Goal: Transaction & Acquisition: Download file/media

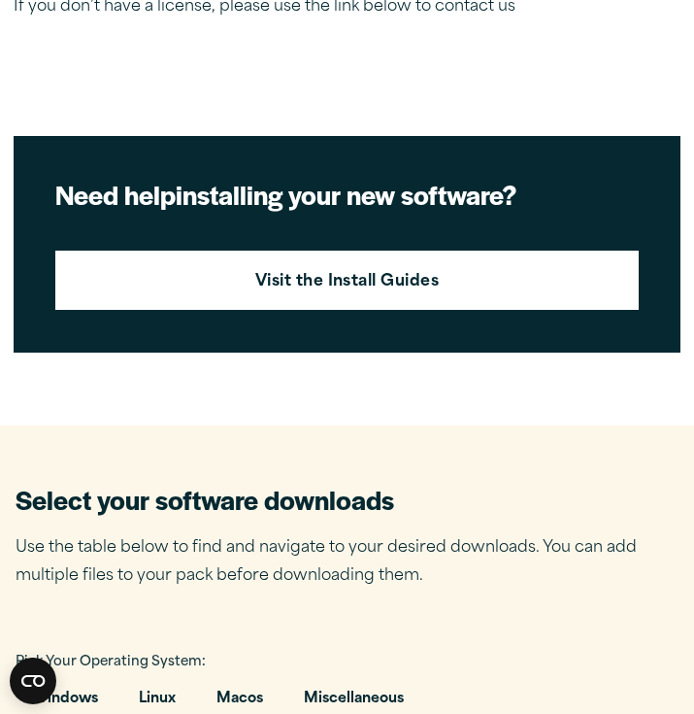
scroll to position [758, 0]
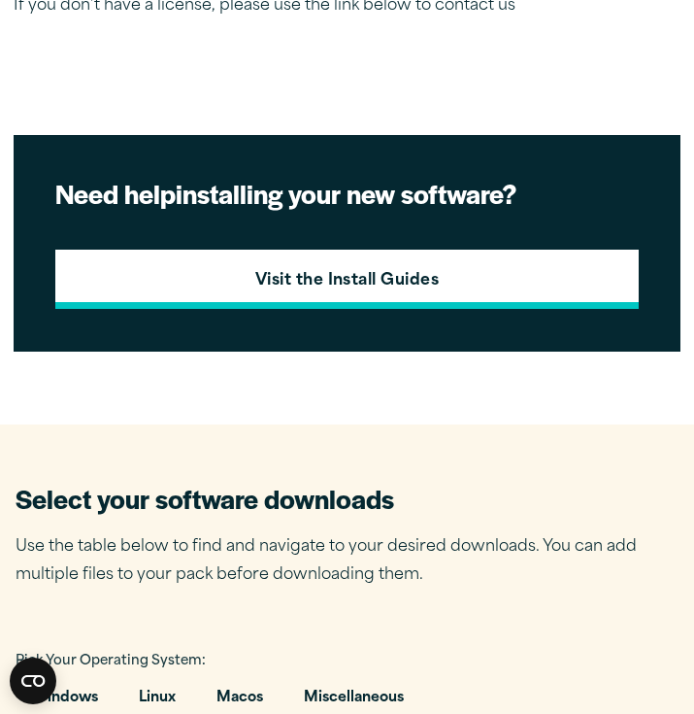
click at [423, 283] on strong "Visit the Install Guides" at bounding box center [347, 281] width 185 height 25
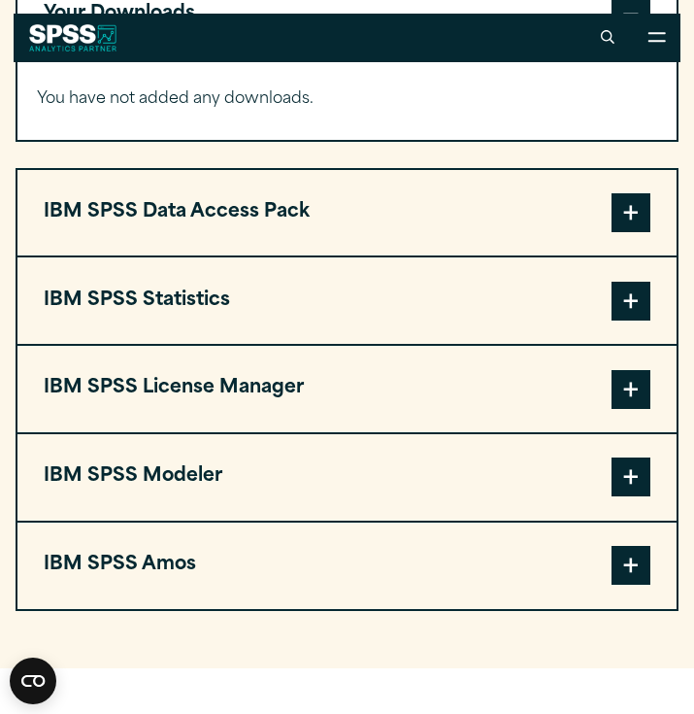
scroll to position [1546, 0]
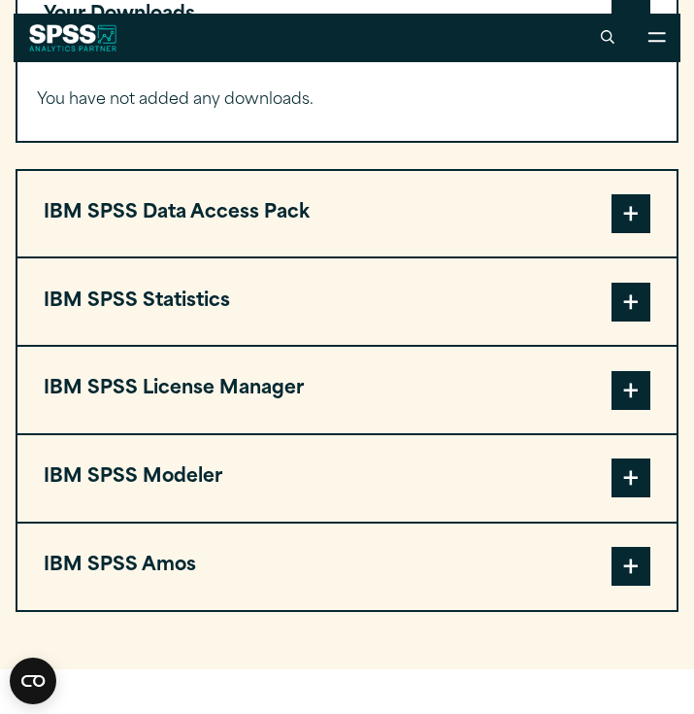
click at [638, 307] on span at bounding box center [631, 302] width 39 height 39
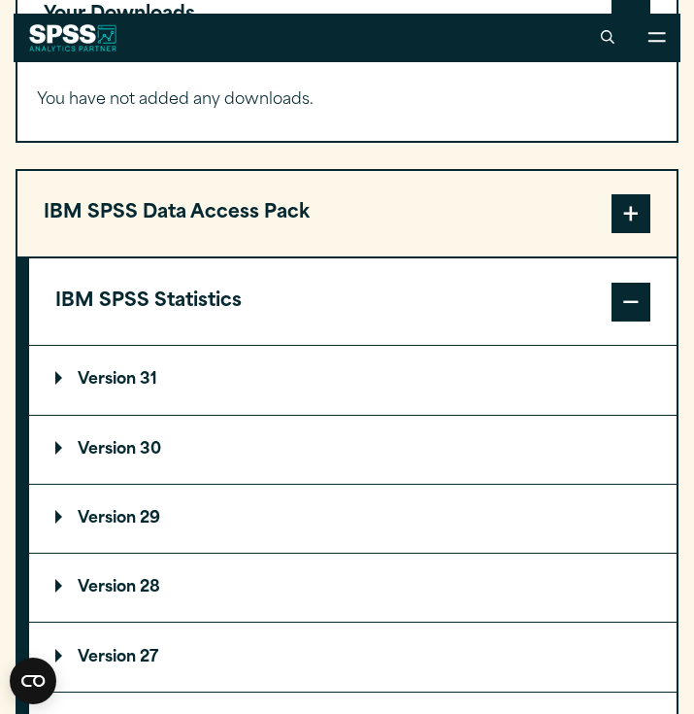
click at [324, 438] on summary "Version 30" at bounding box center [353, 450] width 648 height 68
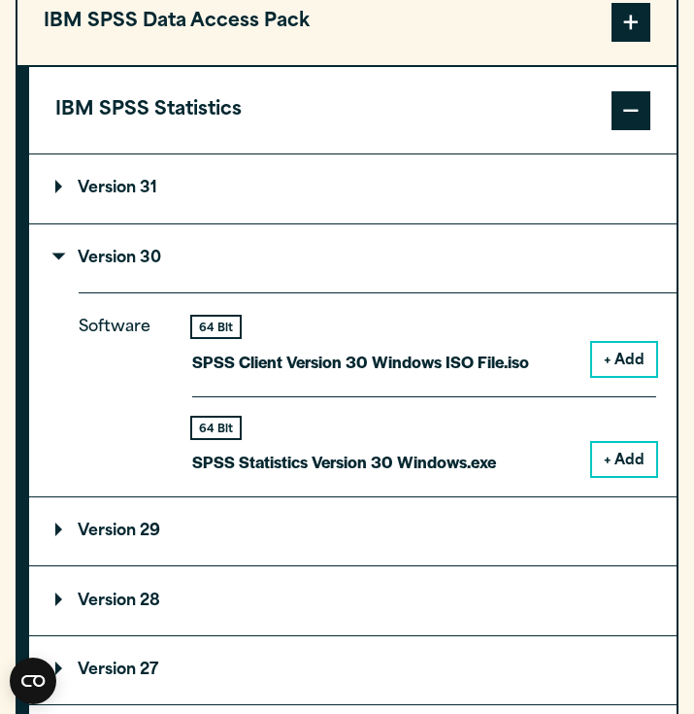
scroll to position [1746, 0]
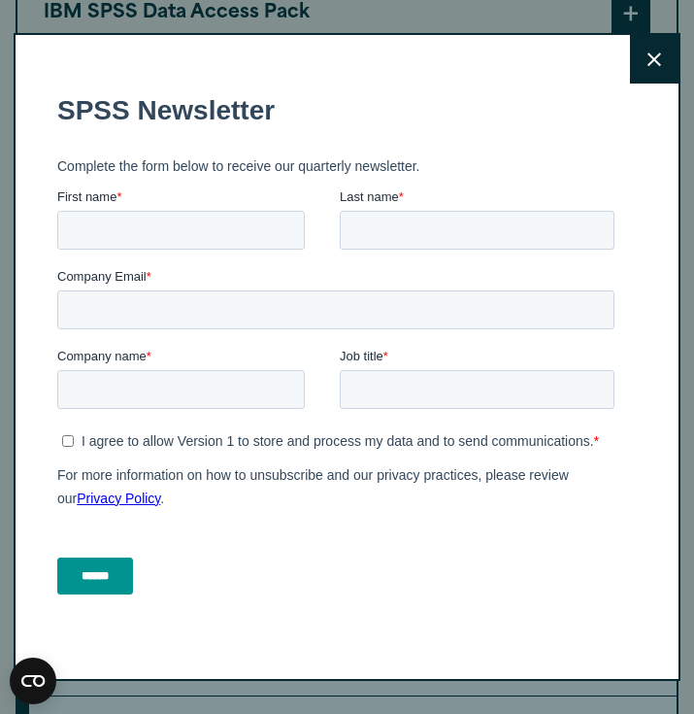
click at [663, 66] on button "Close" at bounding box center [654, 59] width 49 height 49
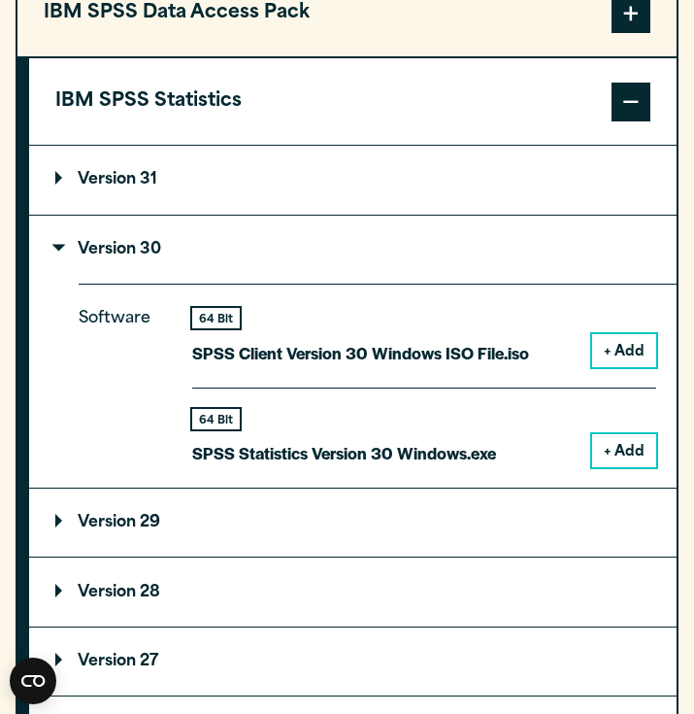
click at [310, 247] on summary "Version 30" at bounding box center [353, 250] width 648 height 68
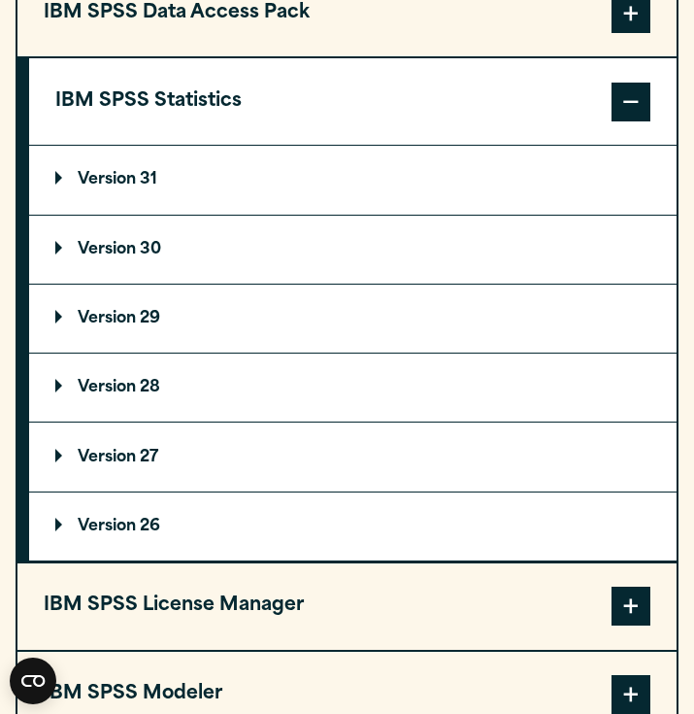
click at [399, 102] on button "IBM SPSS Statistics" at bounding box center [353, 101] width 648 height 86
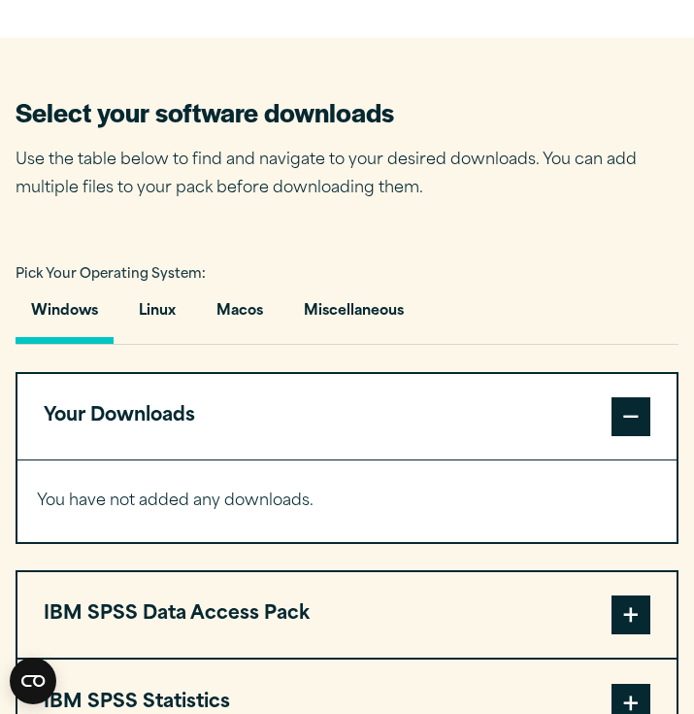
scroll to position [1160, 0]
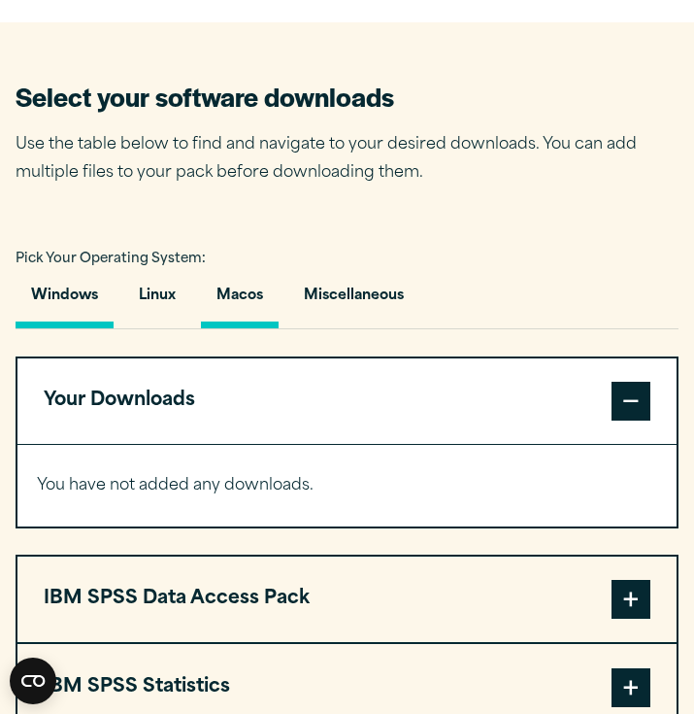
click at [258, 311] on button "Macos" at bounding box center [240, 300] width 78 height 55
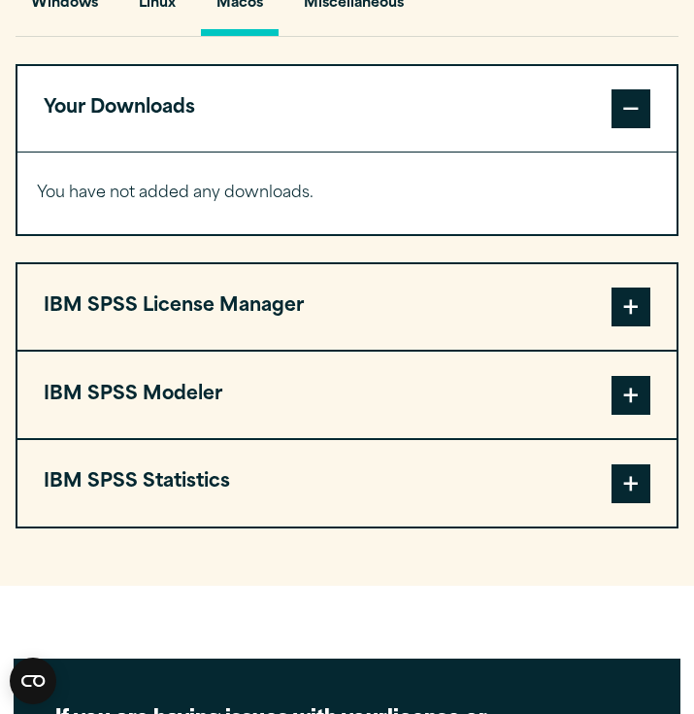
scroll to position [1457, 0]
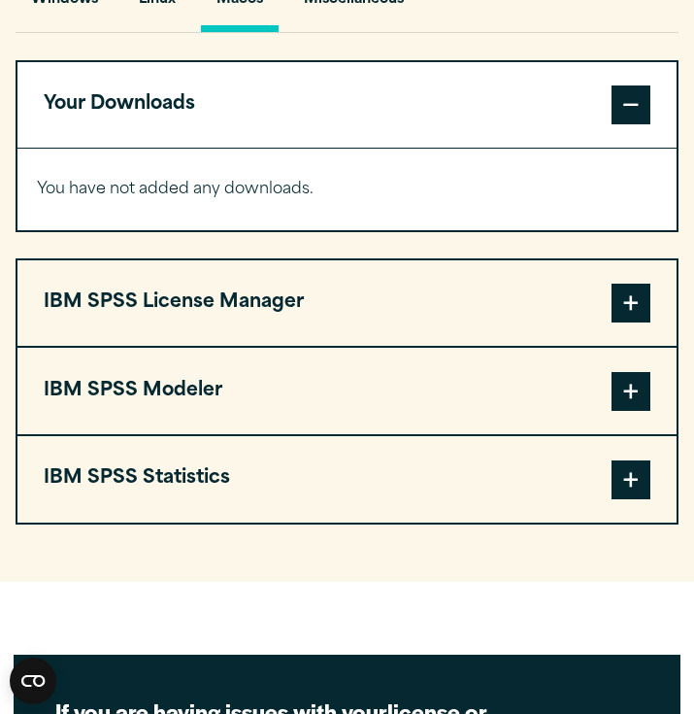
click at [446, 497] on button "IBM SPSS Statistics" at bounding box center [346, 479] width 659 height 86
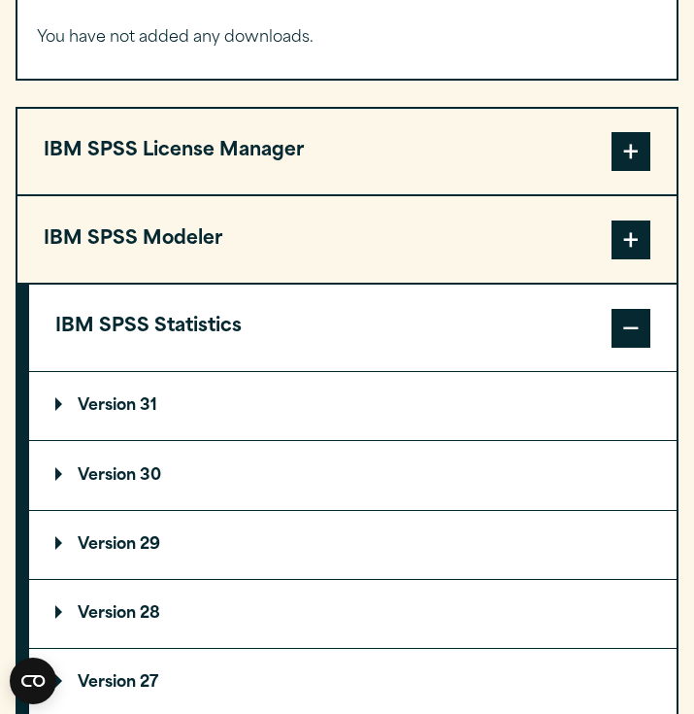
scroll to position [1623, 0]
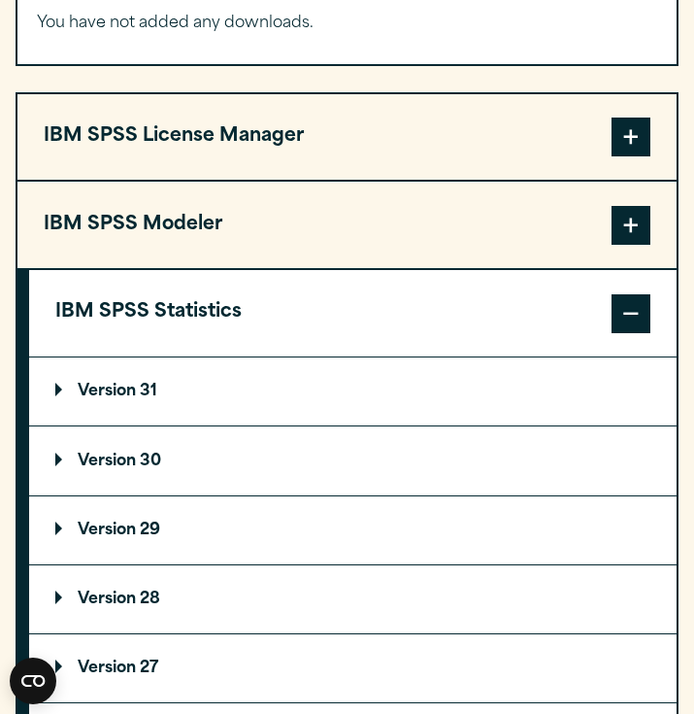
click at [406, 462] on summary "Version 30" at bounding box center [353, 460] width 648 height 68
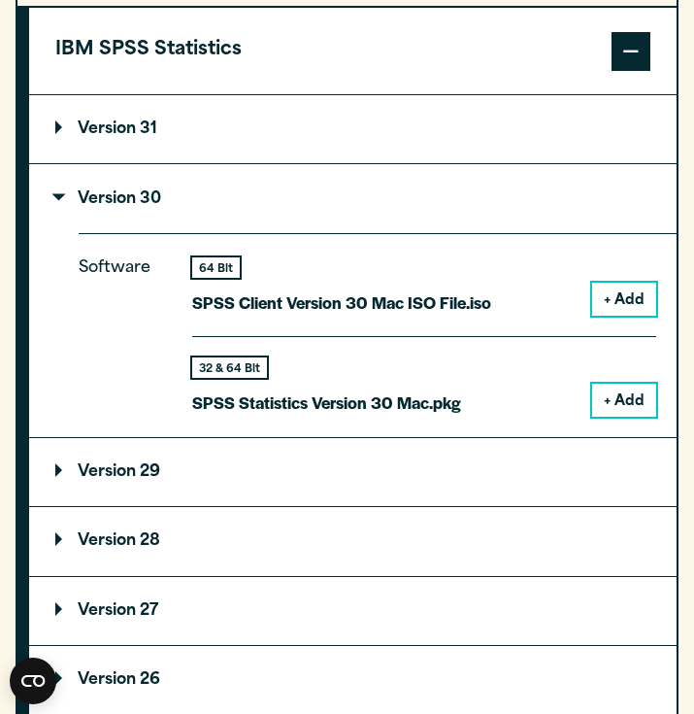
scroll to position [1889, 0]
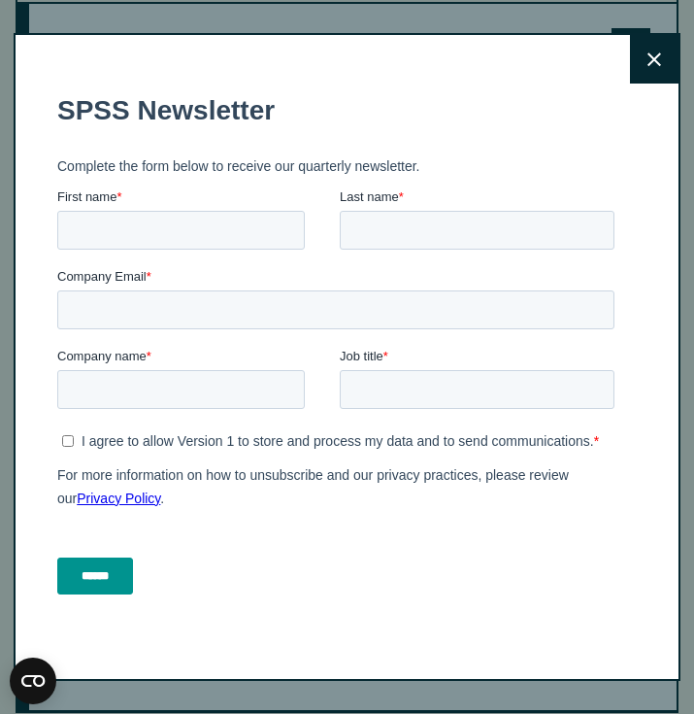
click at [661, 53] on icon at bounding box center [655, 59] width 14 height 14
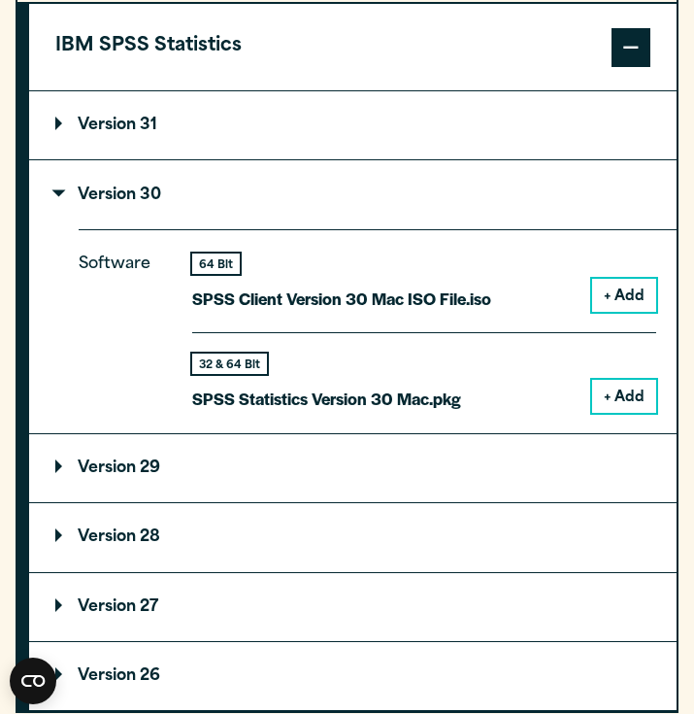
click at [613, 398] on button "+ Add" at bounding box center [624, 396] width 64 height 33
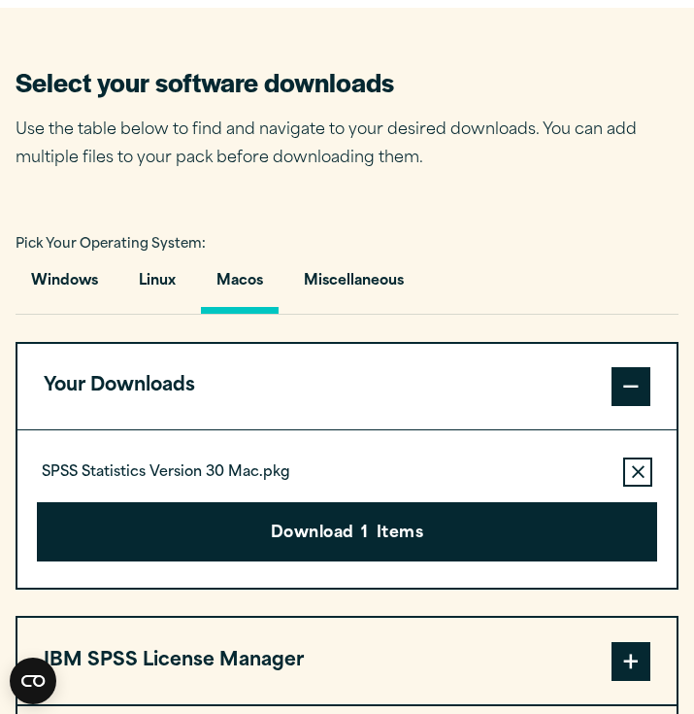
scroll to position [1265, 0]
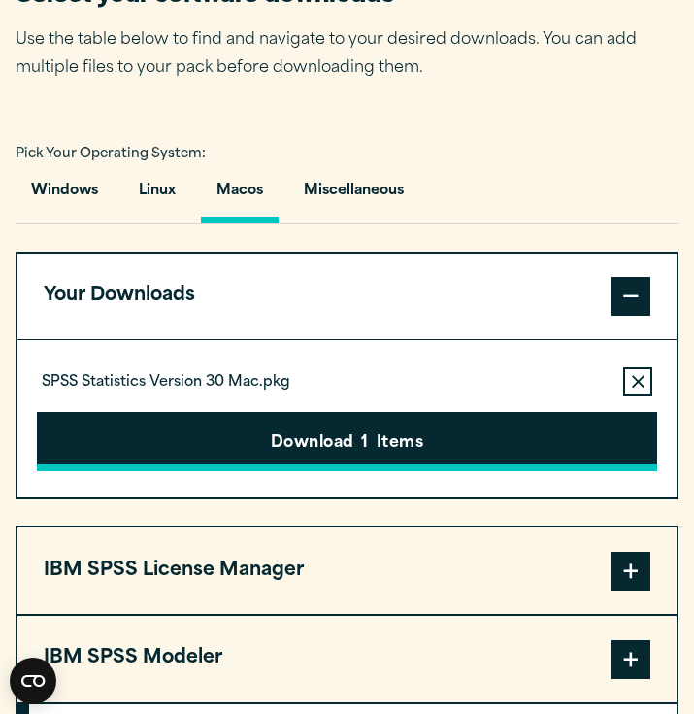
click at [428, 422] on button "Download 1 Items" at bounding box center [347, 442] width 621 height 60
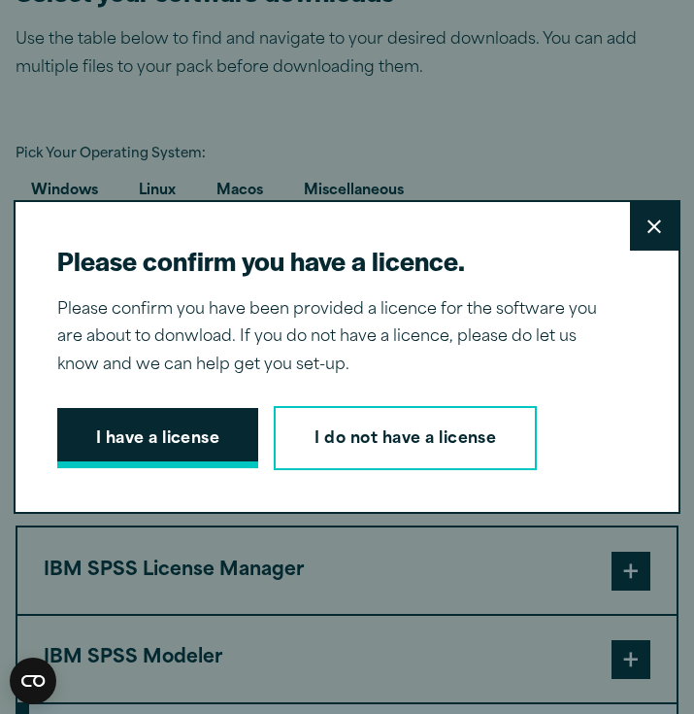
click at [217, 437] on button "I have a license" at bounding box center [158, 438] width 202 height 60
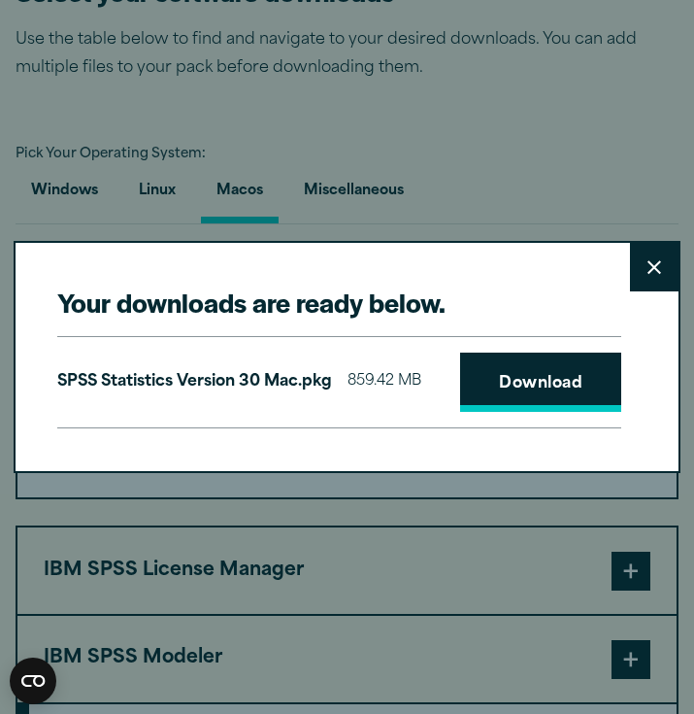
click at [511, 393] on link "Download" at bounding box center [540, 383] width 161 height 60
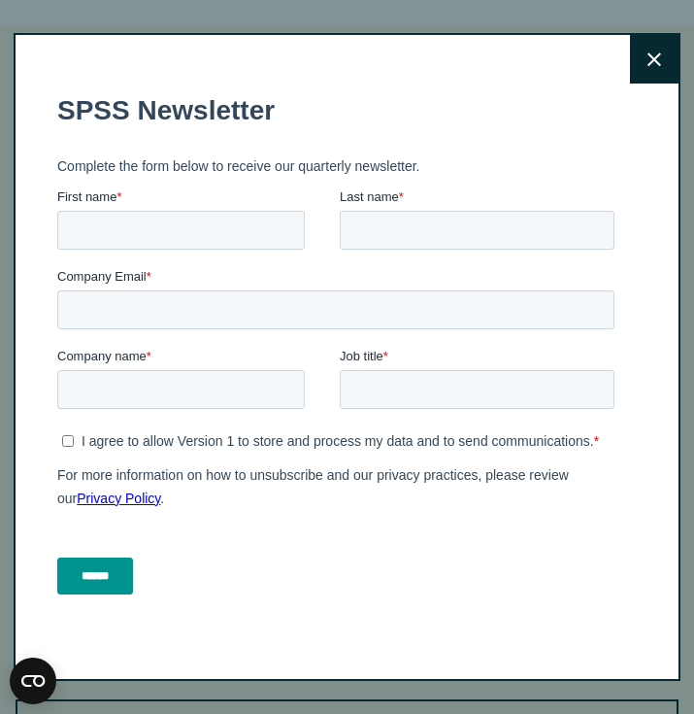
scroll to position [967, 0]
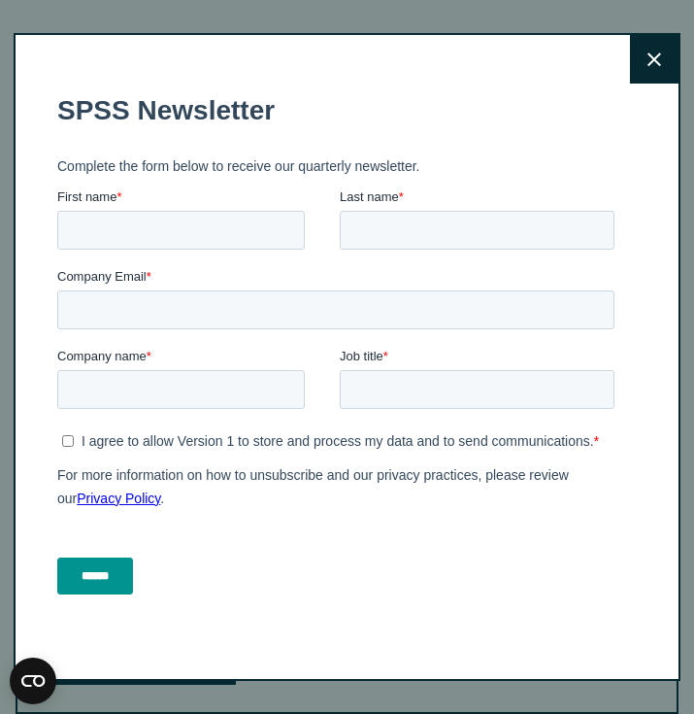
click at [660, 71] on button "Close" at bounding box center [654, 59] width 49 height 49
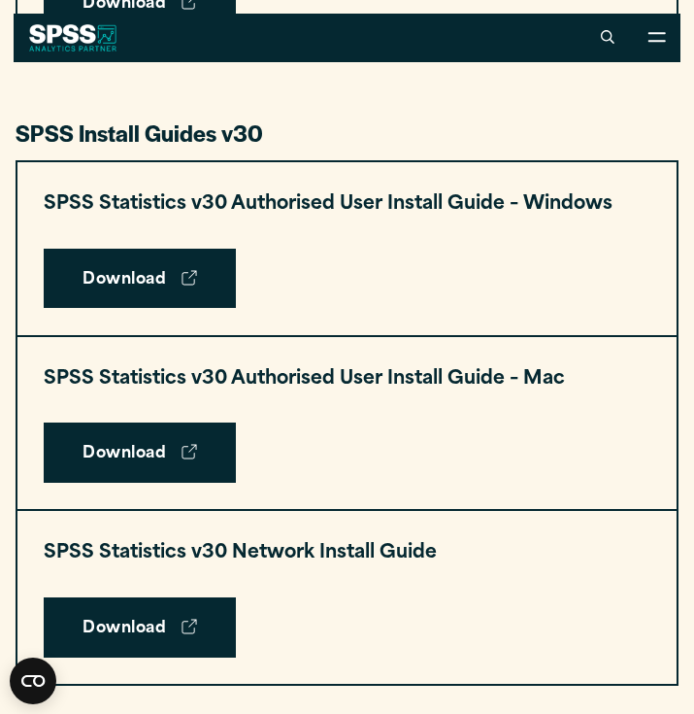
scroll to position [1343, 0]
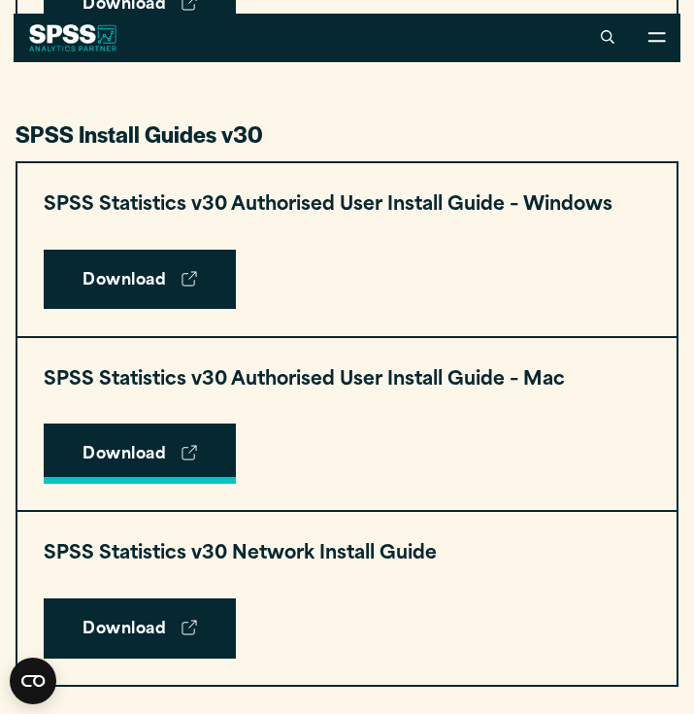
click at [160, 440] on link "Download" at bounding box center [140, 453] width 192 height 60
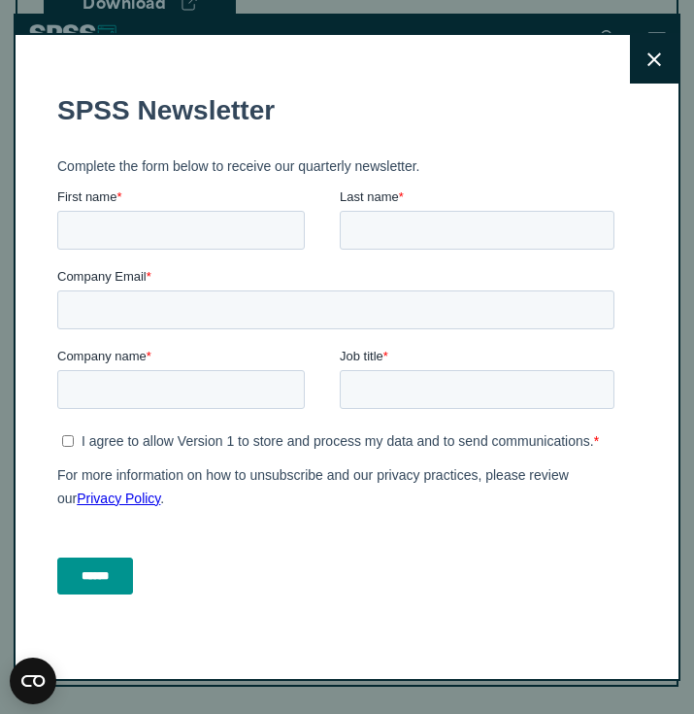
click at [663, 62] on button "Close" at bounding box center [654, 59] width 49 height 49
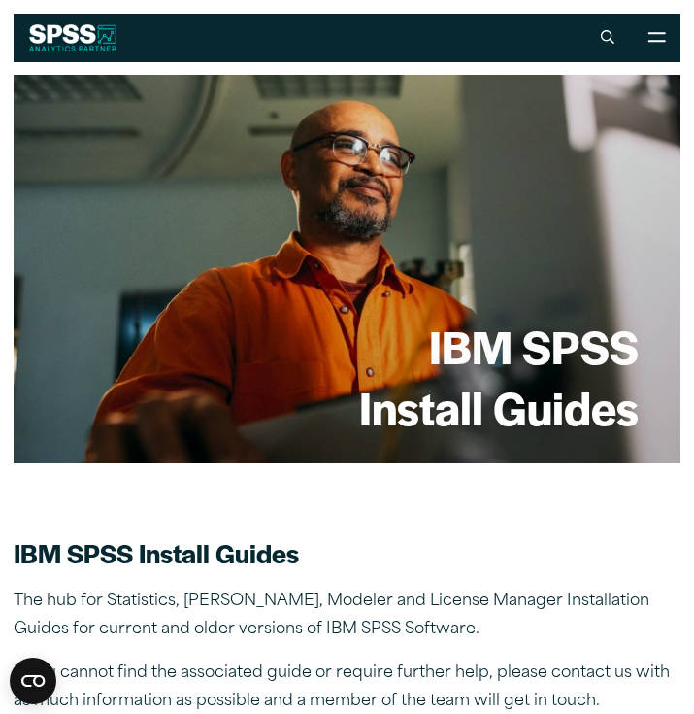
scroll to position [0, 0]
